Goal: Check status

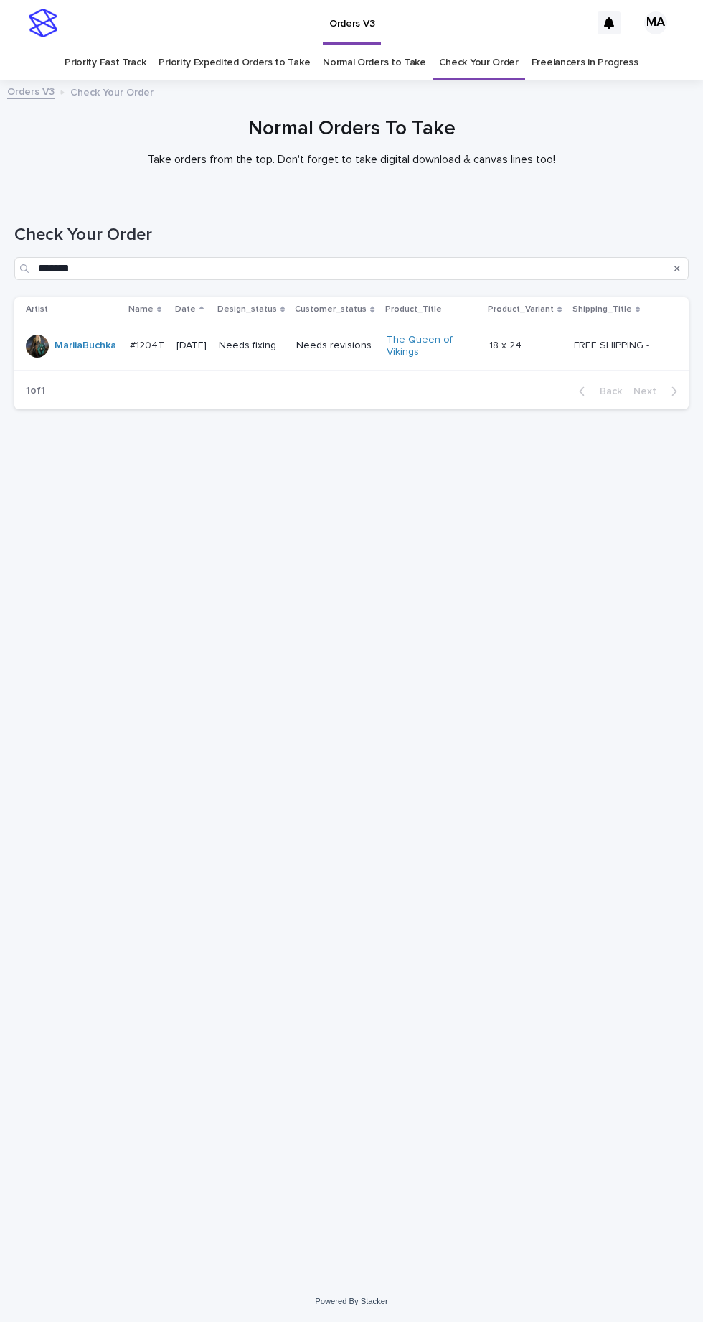
scroll to position [45, 0]
click at [337, 340] on p "Needs revisions" at bounding box center [335, 346] width 79 height 12
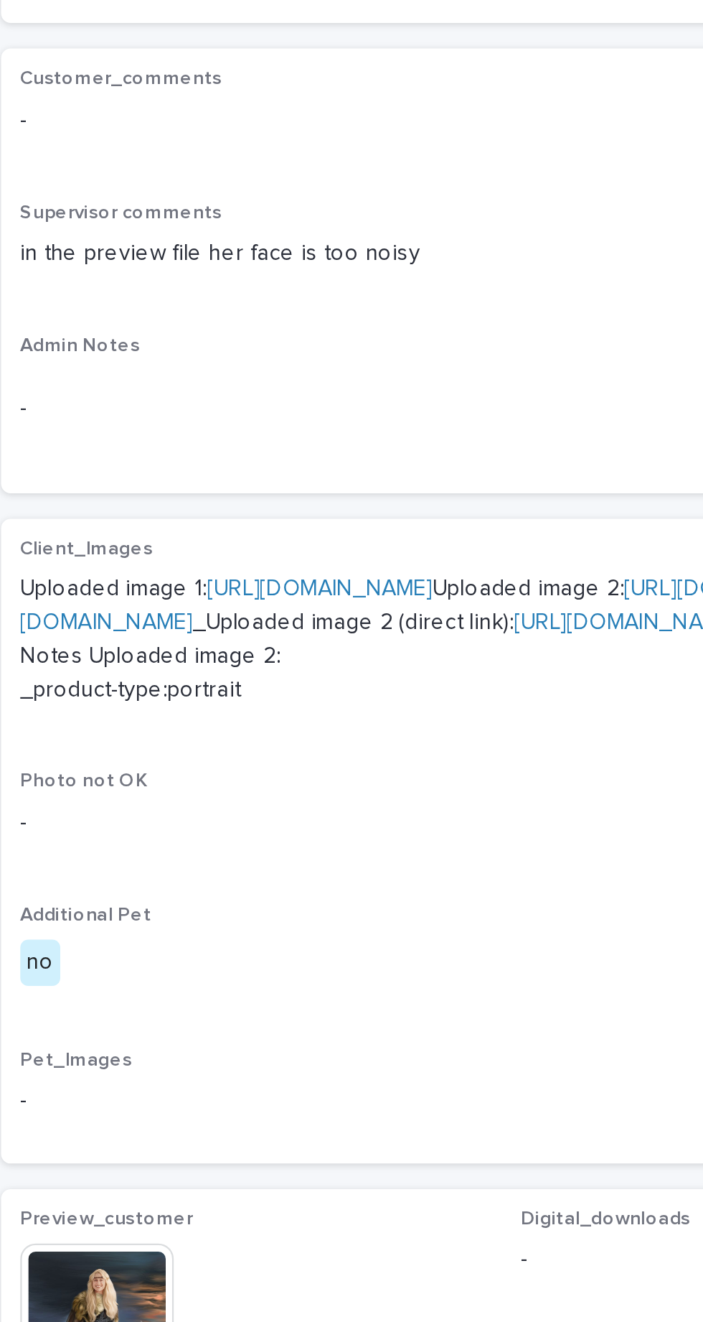
scroll to position [141, 0]
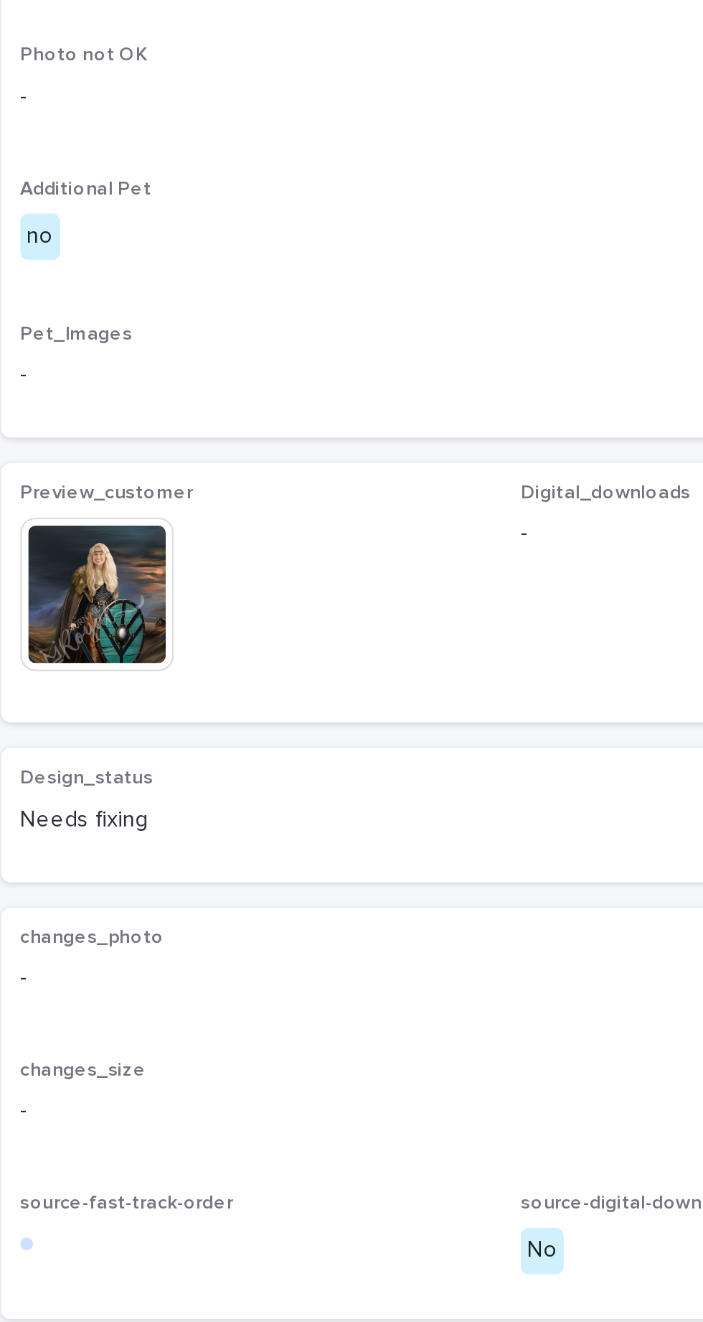
click at [65, 907] on img at bounding box center [57, 872] width 69 height 69
